Goal: Transaction & Acquisition: Obtain resource

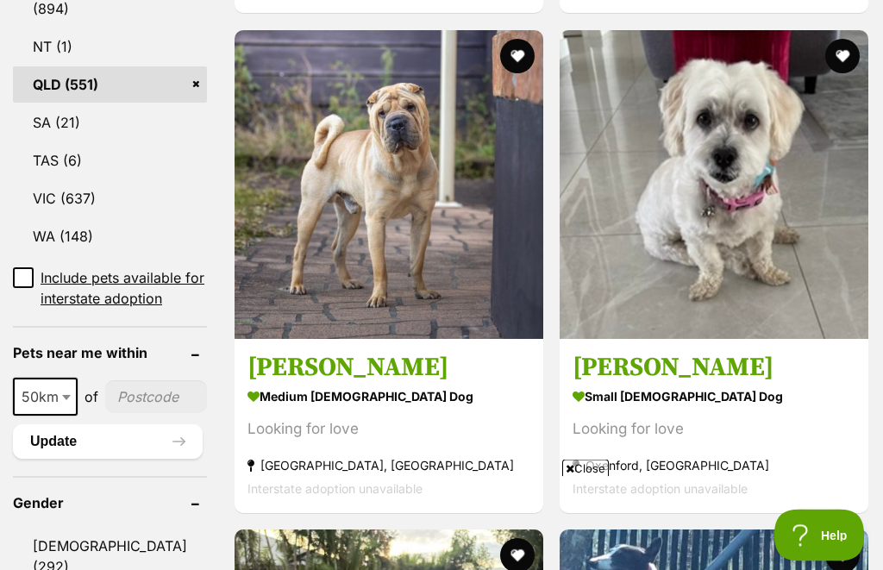
scroll to position [1075, 0]
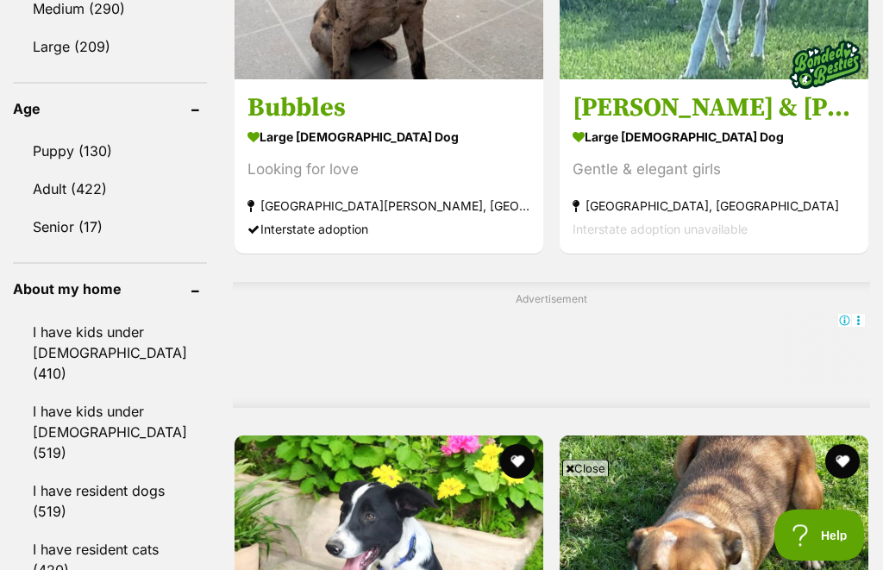
scroll to position [1857, 0]
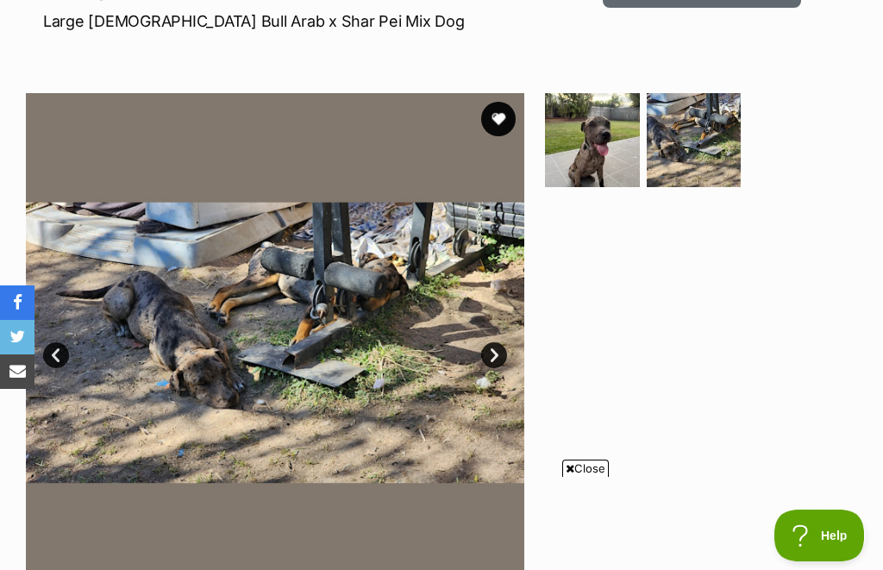
scroll to position [197, 0]
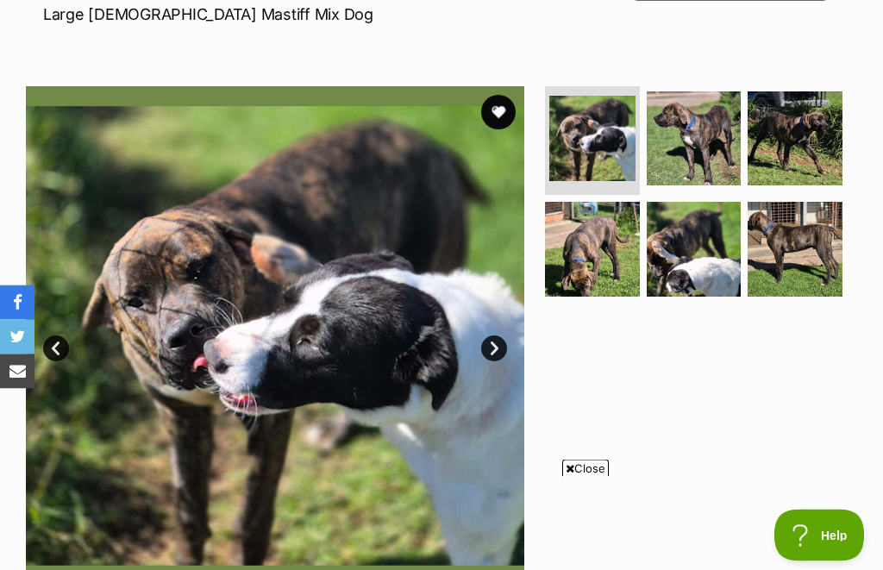
scroll to position [259, 0]
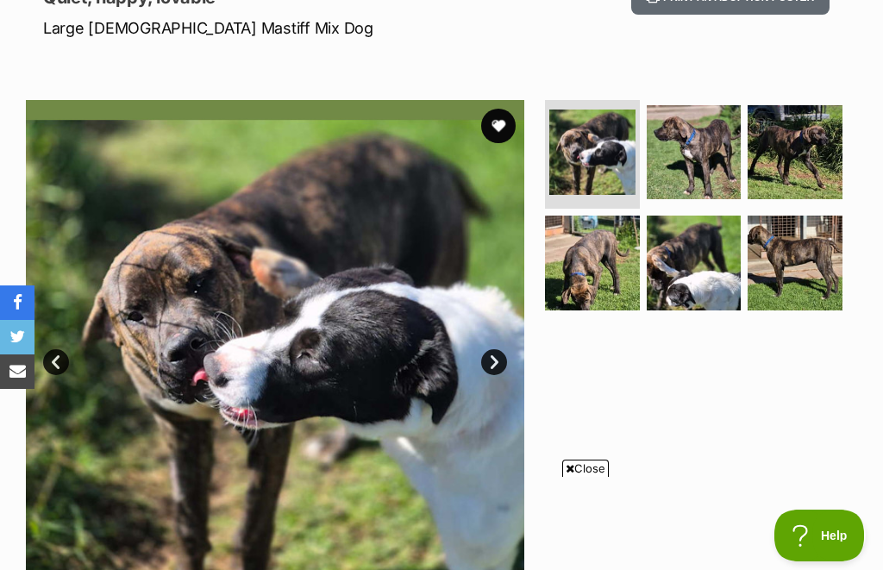
click at [592, 151] on img at bounding box center [592, 153] width 86 height 86
click at [703, 280] on img at bounding box center [694, 263] width 95 height 95
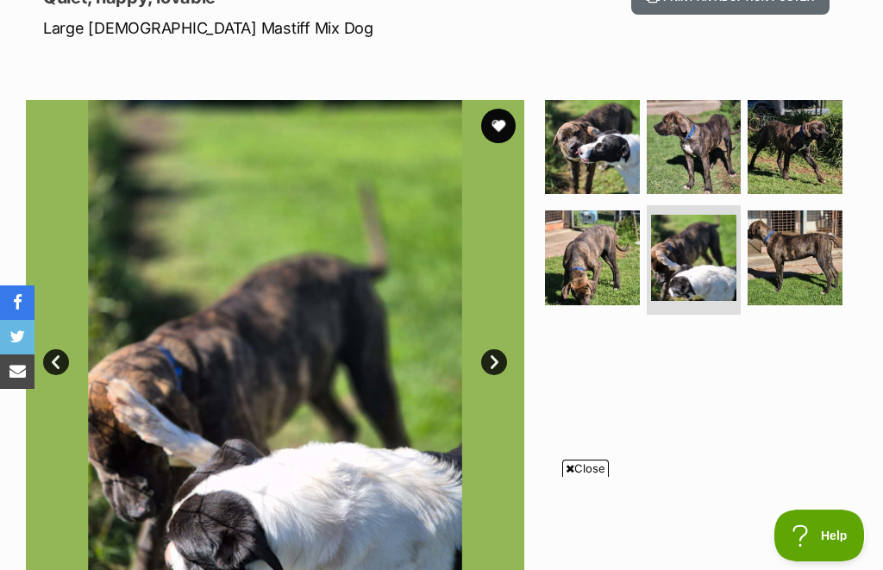
click at [506, 363] on link "Next" at bounding box center [494, 362] width 26 height 26
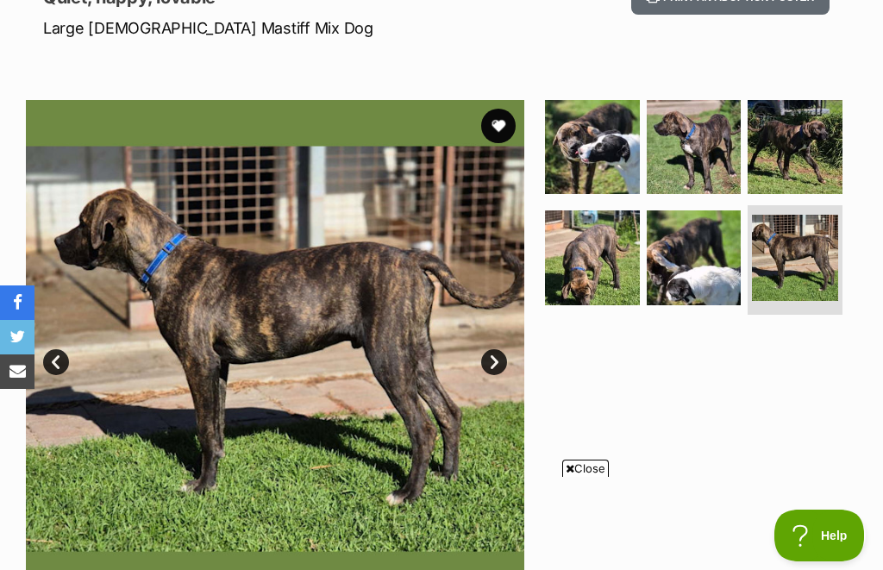
click at [506, 355] on link "Next" at bounding box center [494, 362] width 26 height 26
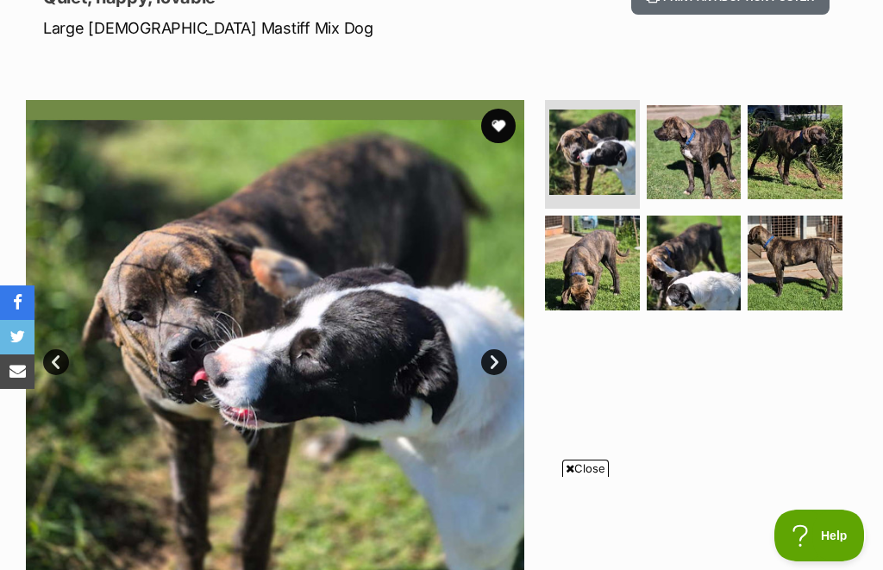
click at [67, 362] on link "Prev" at bounding box center [56, 362] width 26 height 26
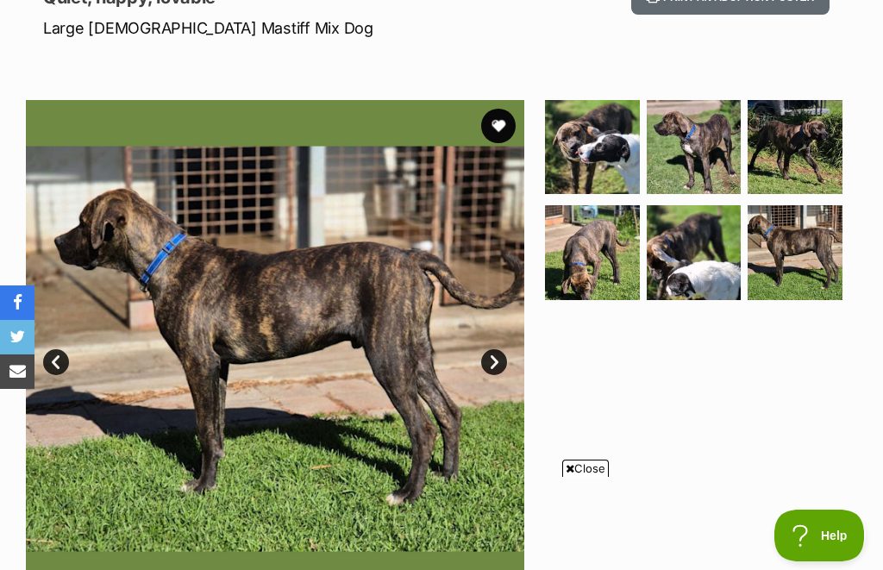
click at [499, 366] on link "Next" at bounding box center [494, 362] width 26 height 26
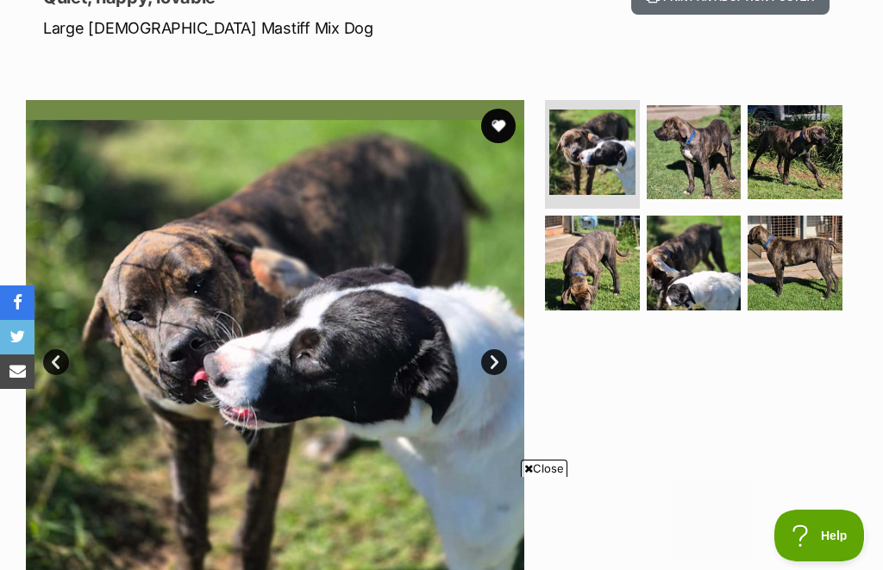
scroll to position [0, 0]
click at [801, 164] on img at bounding box center [795, 152] width 95 height 95
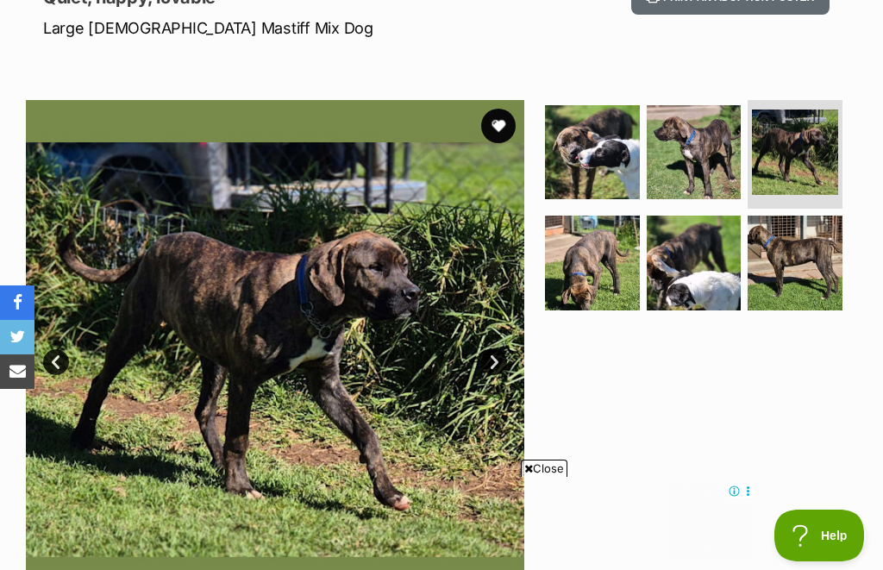
click at [685, 171] on img at bounding box center [694, 152] width 95 height 95
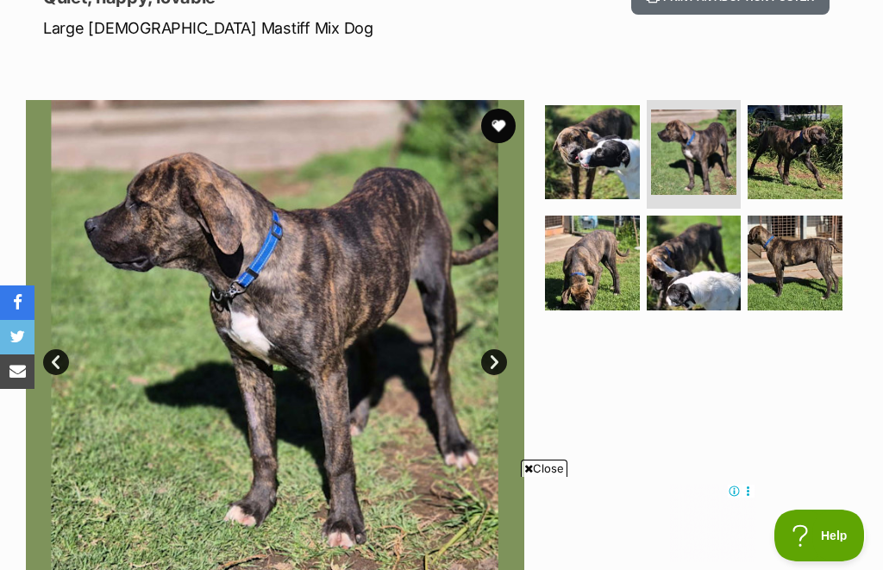
click at [596, 166] on img at bounding box center [592, 152] width 95 height 95
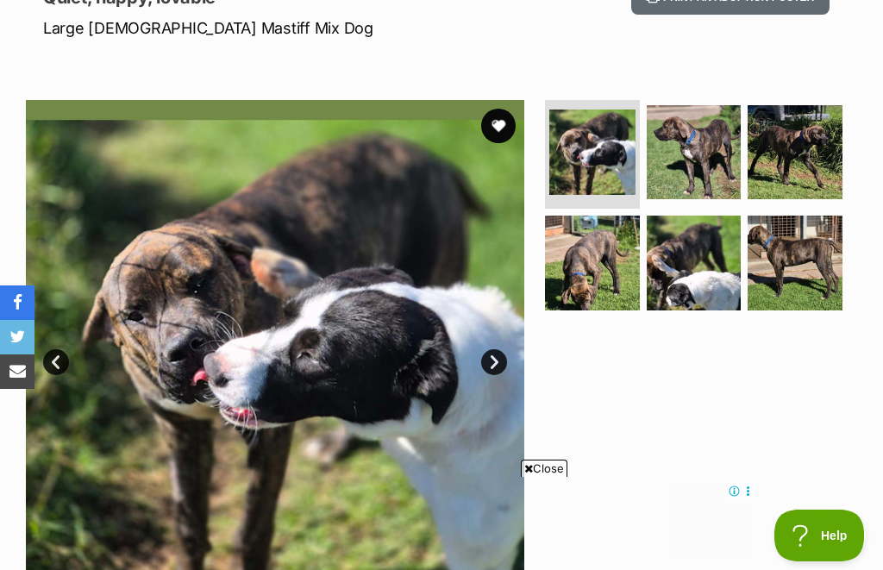
click at [603, 278] on img at bounding box center [592, 263] width 95 height 95
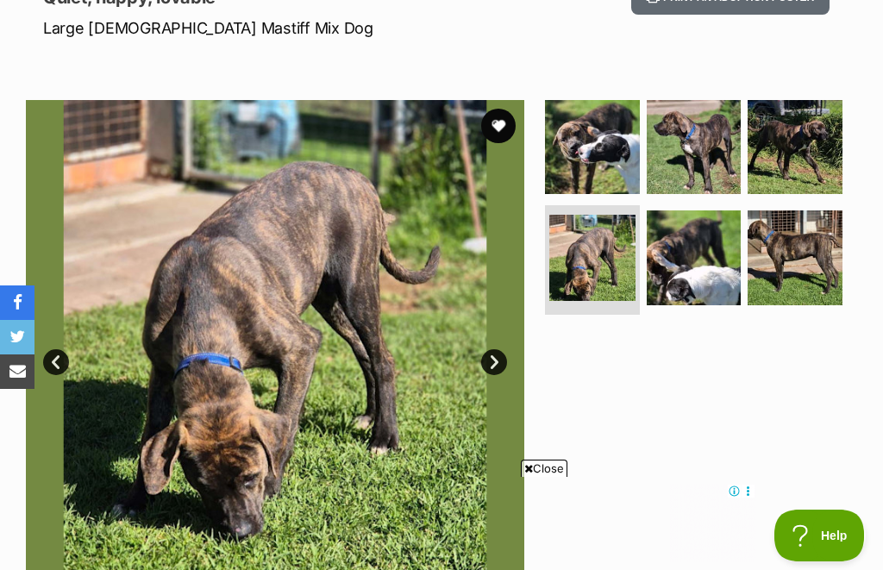
click at [707, 276] on img at bounding box center [694, 257] width 95 height 95
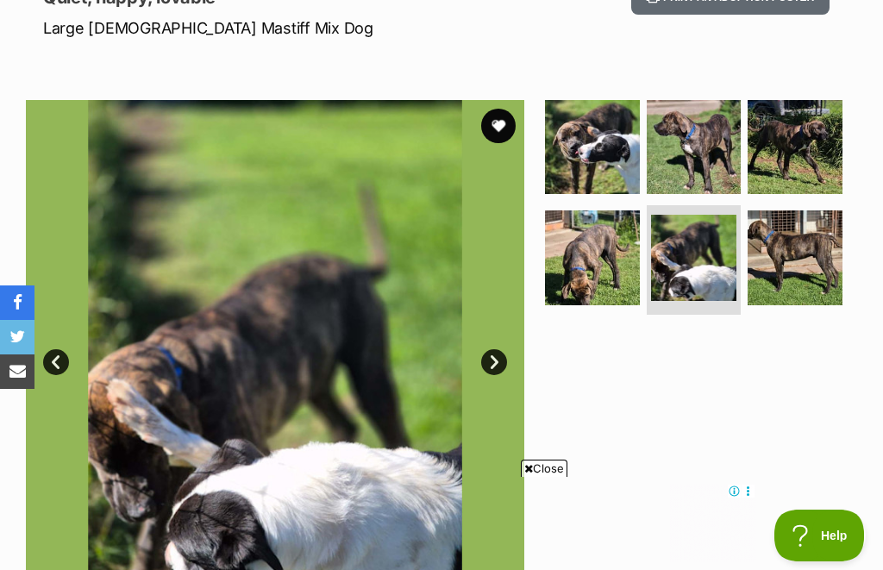
click at [823, 269] on img at bounding box center [795, 257] width 95 height 95
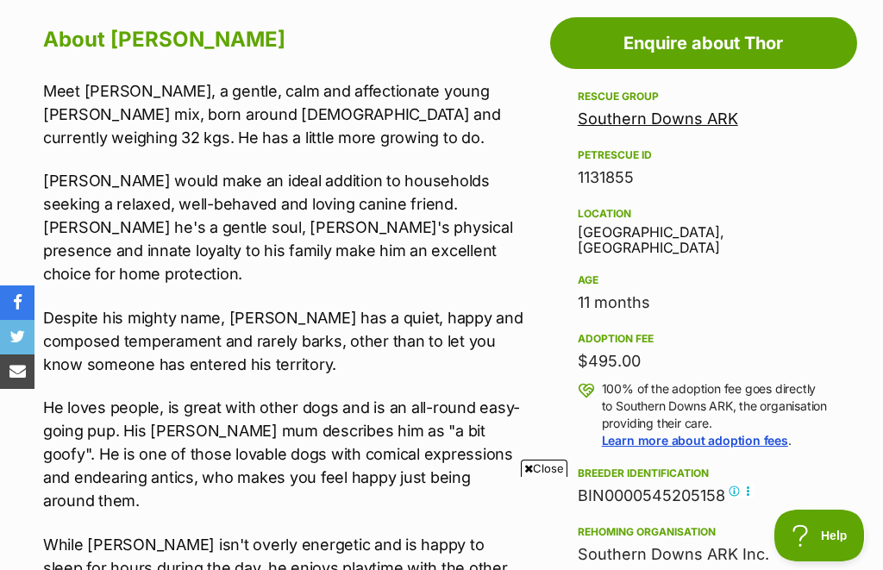
scroll to position [880, 0]
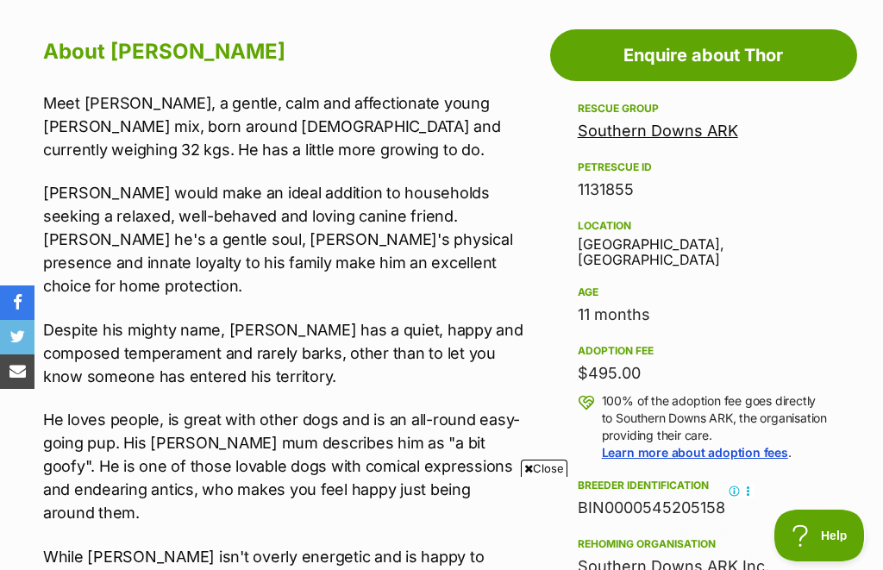
click at [674, 125] on link "Southern Downs ARK" at bounding box center [658, 131] width 160 height 18
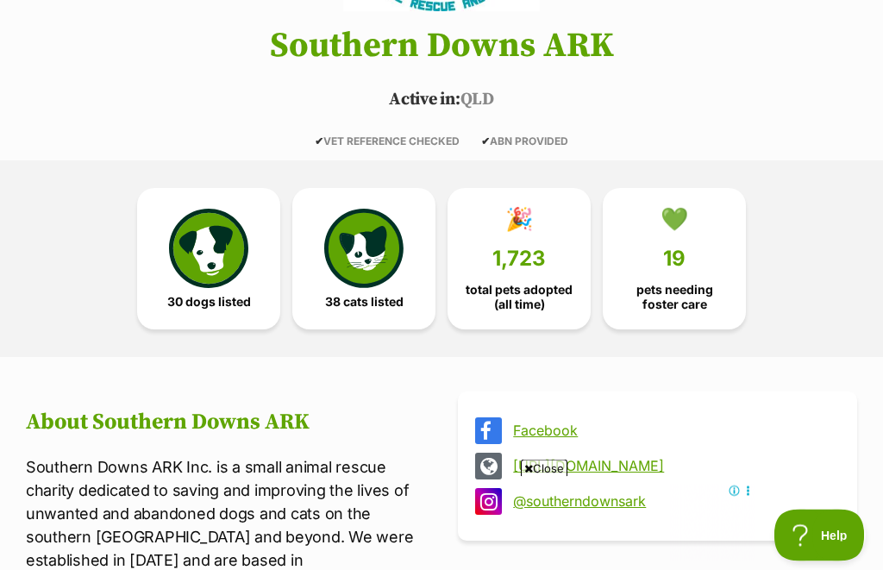
scroll to position [295, 0]
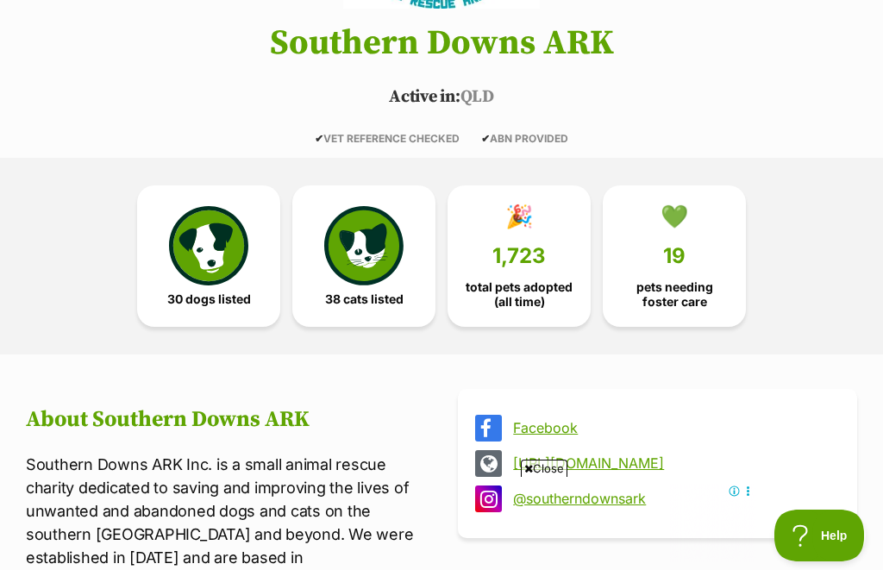
click at [215, 260] on img at bounding box center [208, 245] width 79 height 79
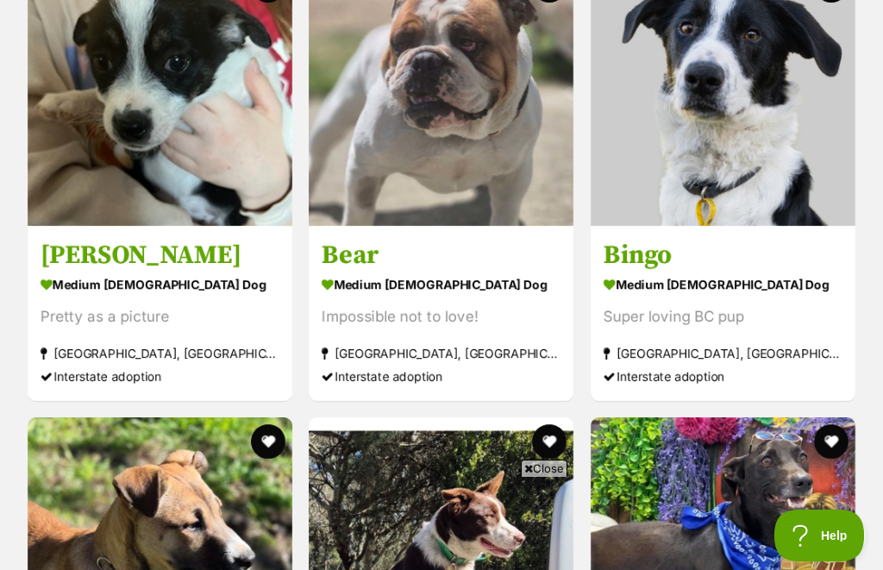
scroll to position [3548, 0]
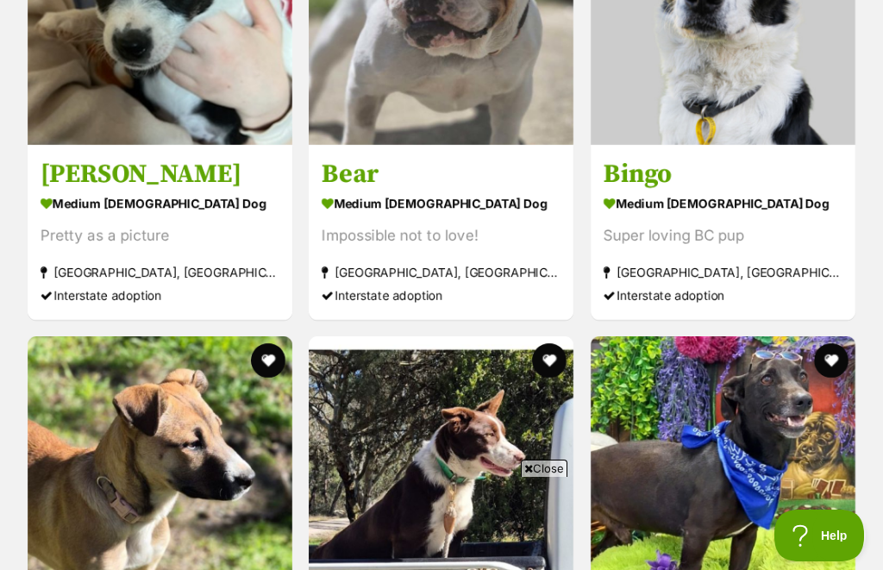
click at [664, 191] on div "medium male Dog" at bounding box center [723, 203] width 239 height 25
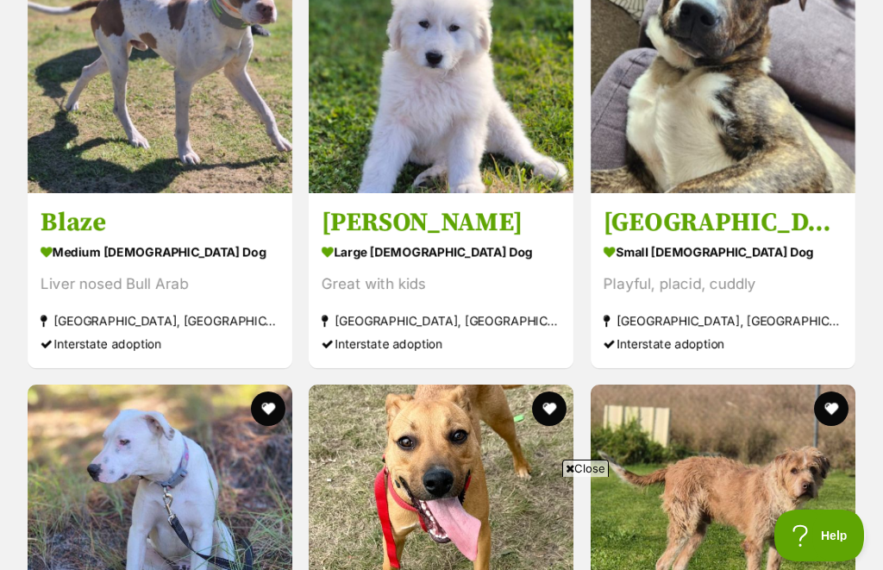
scroll to position [5301, 0]
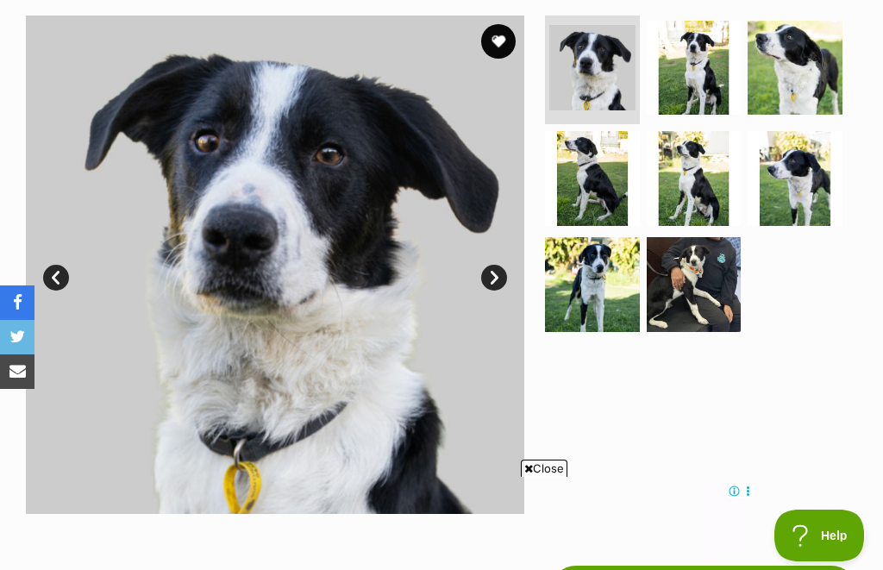
scroll to position [337, 0]
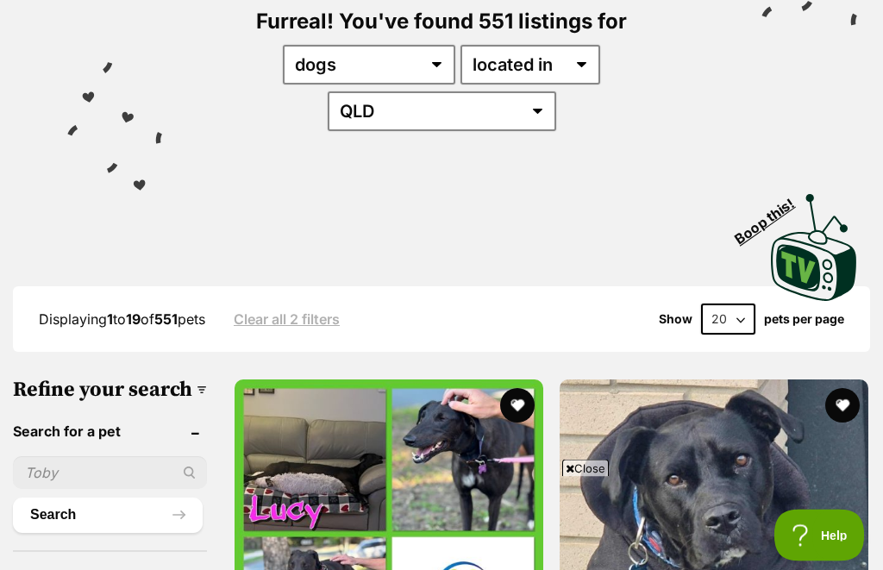
scroll to position [225, 0]
